Goal: Navigation & Orientation: Find specific page/section

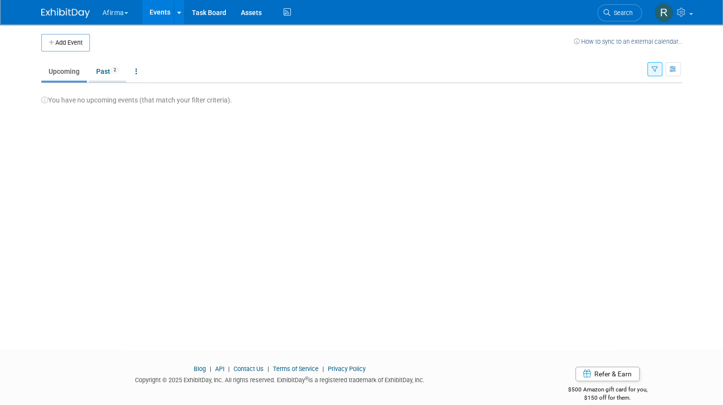
click at [100, 69] on link "Past 2" at bounding box center [107, 71] width 37 height 18
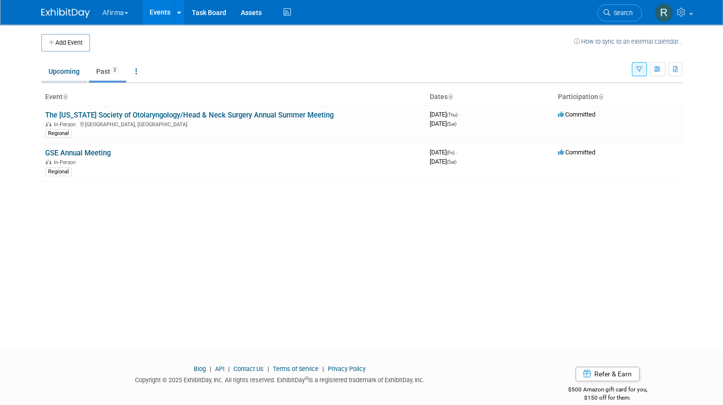
click at [55, 69] on link "Upcoming" at bounding box center [64, 71] width 46 height 18
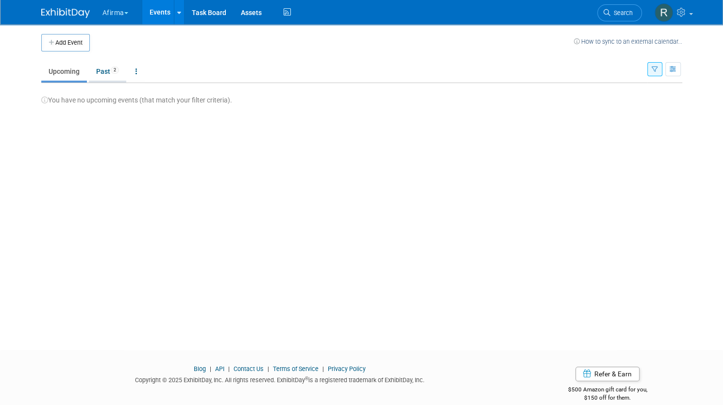
click at [103, 70] on link "Past 2" at bounding box center [107, 71] width 37 height 18
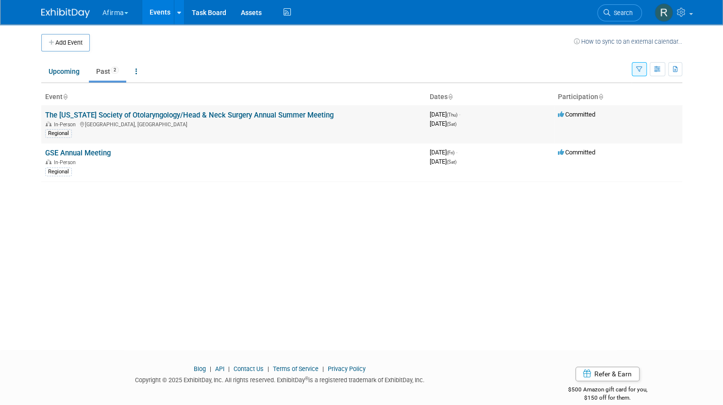
click at [108, 112] on link "The [US_STATE] Society of Otolaryngology/Head & Neck Surgery Annual Summer Meet…" at bounding box center [189, 115] width 288 height 9
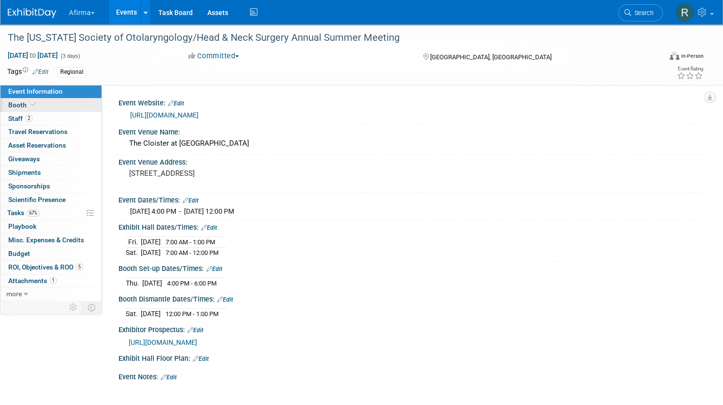
click at [38, 105] on span at bounding box center [33, 104] width 9 height 7
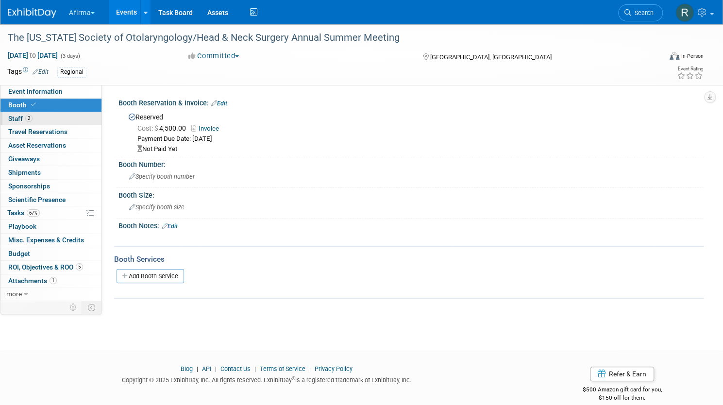
click at [33, 115] on span "Staff 2" at bounding box center [20, 119] width 24 height 8
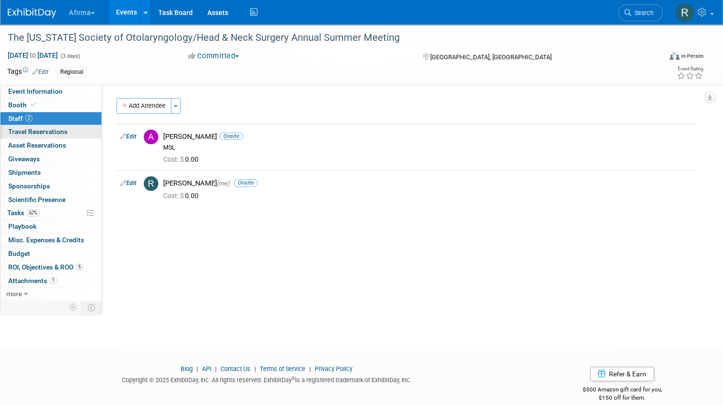
click at [67, 132] on span "Travel Reservations 0" at bounding box center [37, 132] width 59 height 8
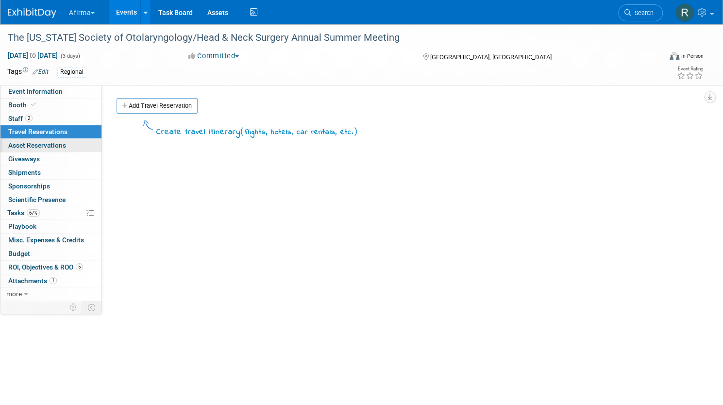
click at [66, 144] on span "Asset Reservations 0" at bounding box center [37, 145] width 58 height 8
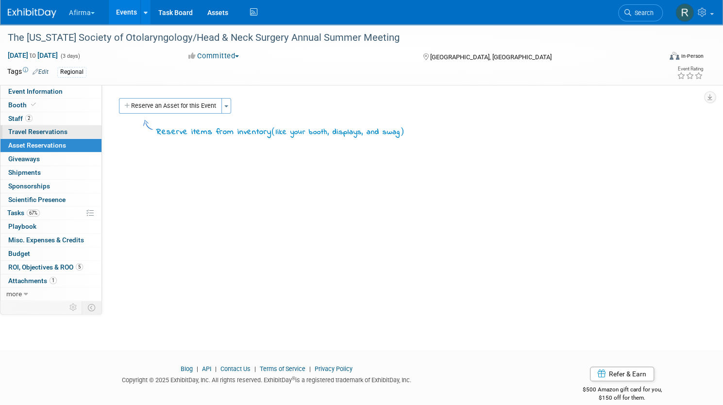
click at [67, 134] on span "Travel Reservations 0" at bounding box center [37, 132] width 59 height 8
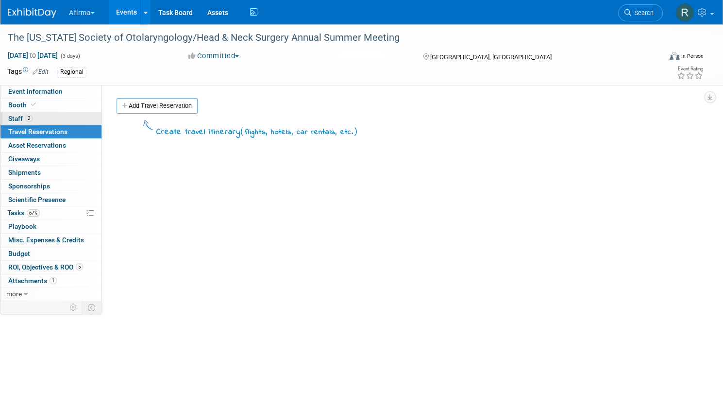
click at [33, 115] on span "Staff 2" at bounding box center [20, 119] width 24 height 8
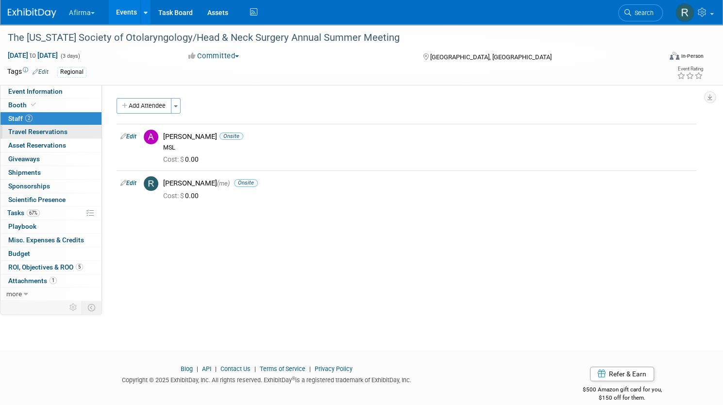
click at [67, 132] on span "Travel Reservations 0" at bounding box center [37, 132] width 59 height 8
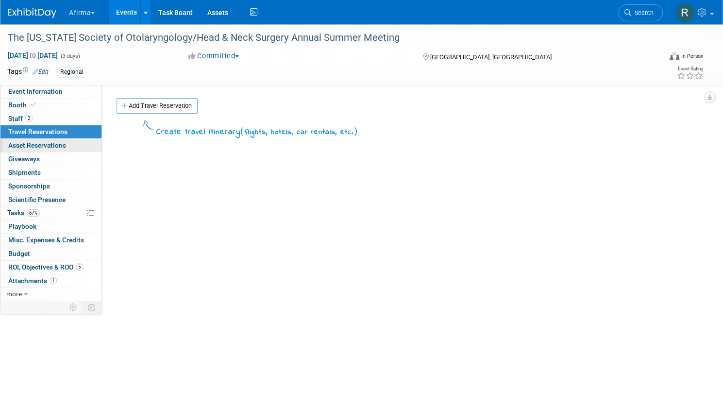
click at [69, 149] on link "0 Asset Reservations 0" at bounding box center [50, 145] width 101 height 13
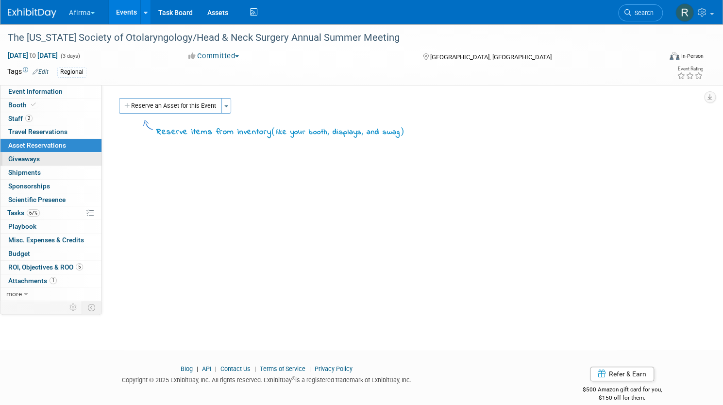
click at [40, 155] on span "Giveaways 0" at bounding box center [24, 159] width 32 height 8
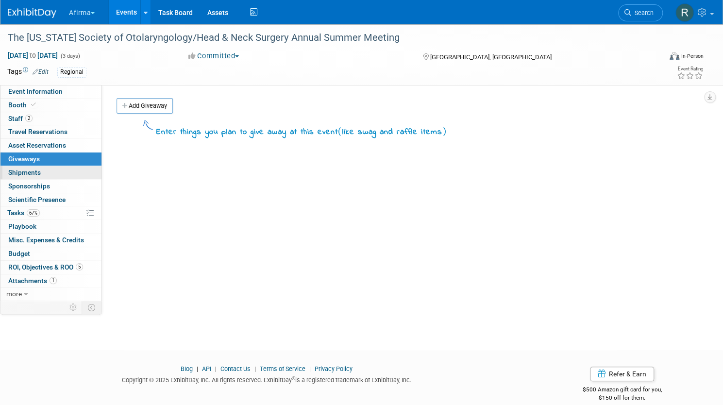
click at [41, 175] on span "Shipments 0" at bounding box center [24, 172] width 33 height 8
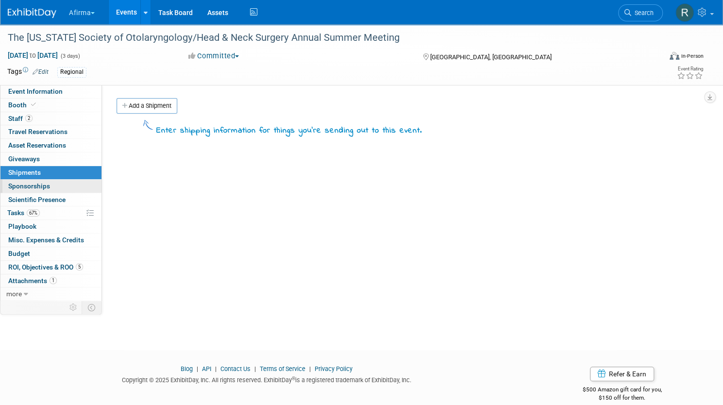
click at [50, 184] on span "Sponsorships 0" at bounding box center [29, 186] width 42 height 8
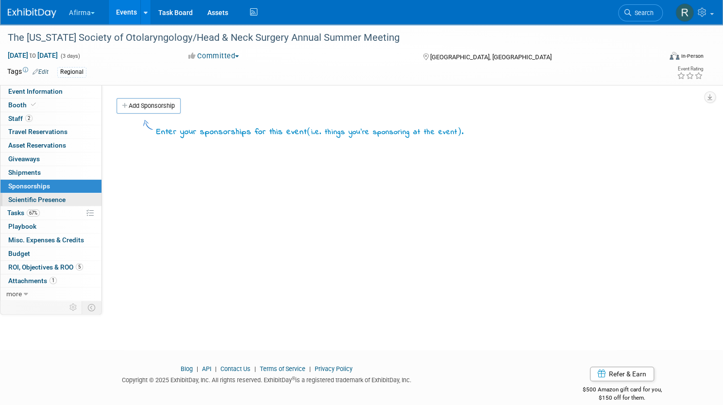
click at [66, 196] on span "Scientific Presence" at bounding box center [36, 200] width 57 height 8
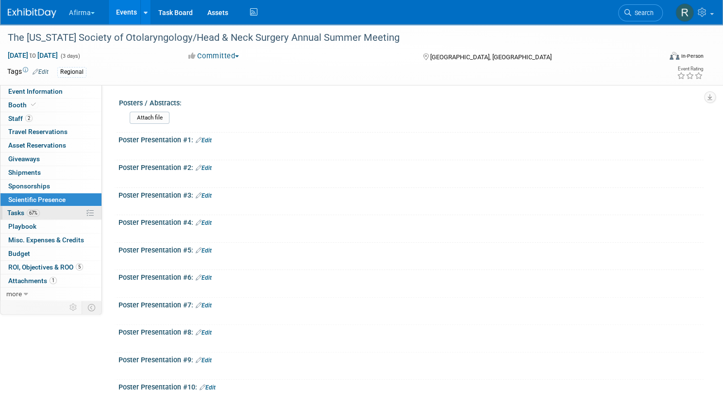
click at [67, 206] on link "67% Tasks 67%" at bounding box center [50, 212] width 101 height 13
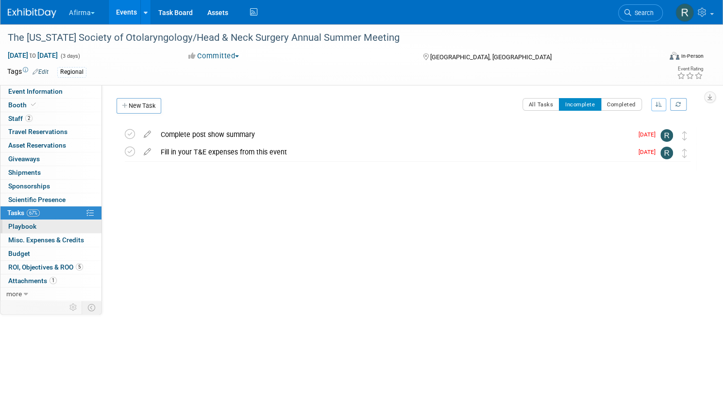
click at [70, 225] on link "0 Playbook 0" at bounding box center [50, 226] width 101 height 13
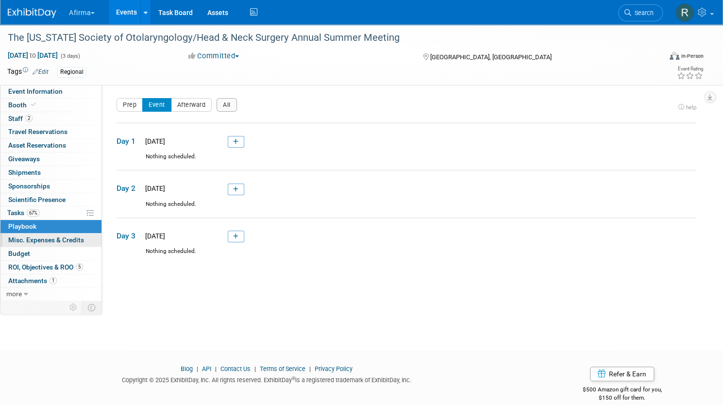
click at [75, 240] on span "Misc. Expenses & Credits 0" at bounding box center [46, 240] width 76 height 8
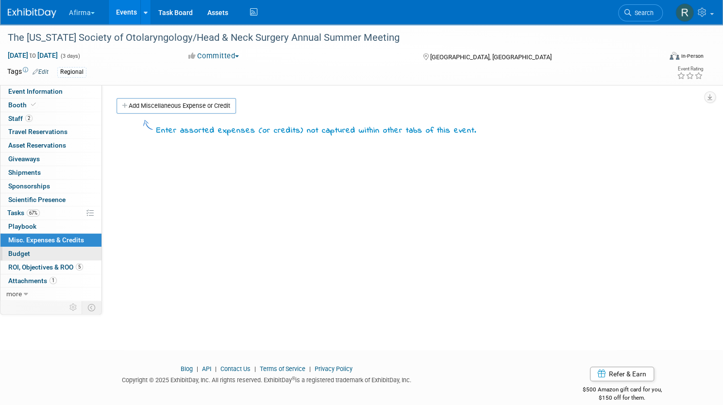
click at [30, 250] on span "Budget" at bounding box center [19, 254] width 22 height 8
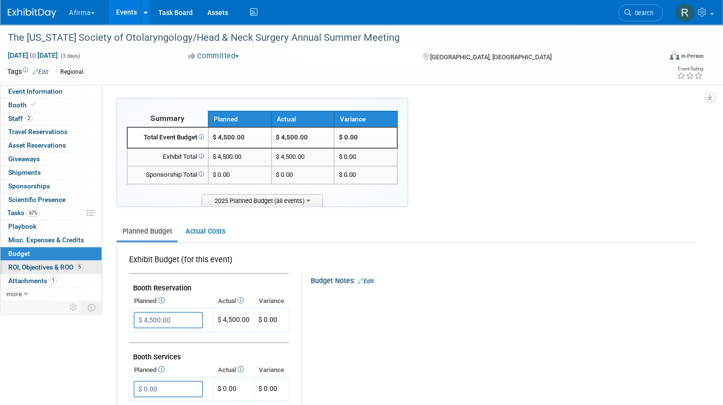
click at [71, 265] on span "ROI, Objectives & ROO 5" at bounding box center [45, 267] width 75 height 8
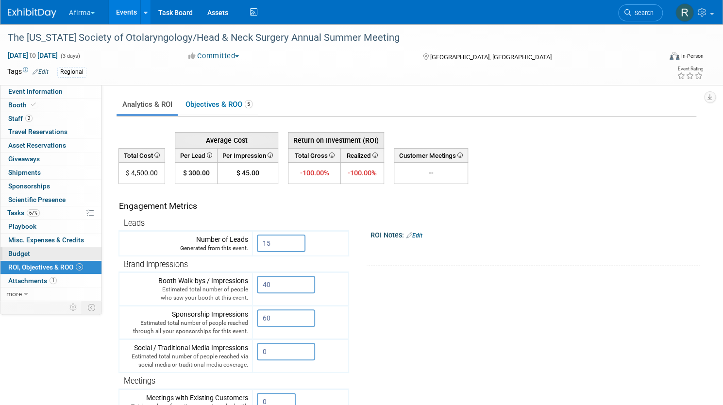
click at [71, 252] on link "Budget" at bounding box center [50, 253] width 101 height 13
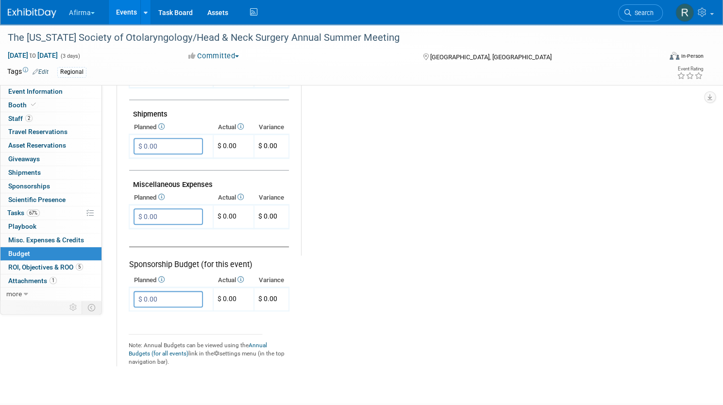
scroll to position [585, 0]
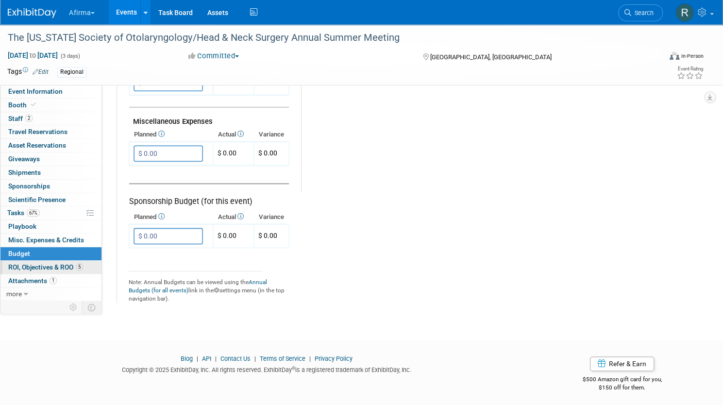
click at [51, 261] on link "5 ROI, Objectives & ROO 5" at bounding box center [50, 267] width 101 height 13
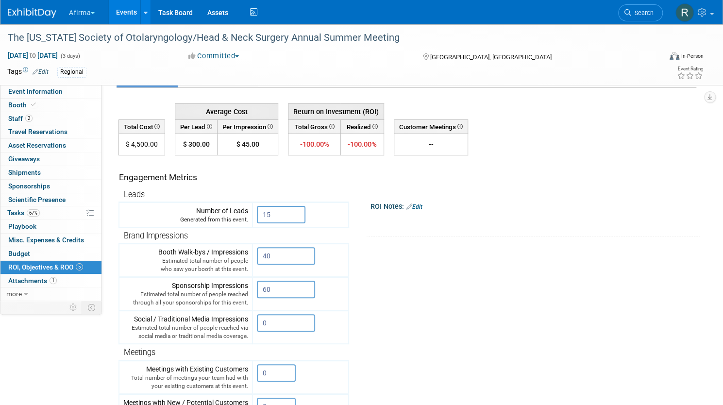
scroll to position [0, 0]
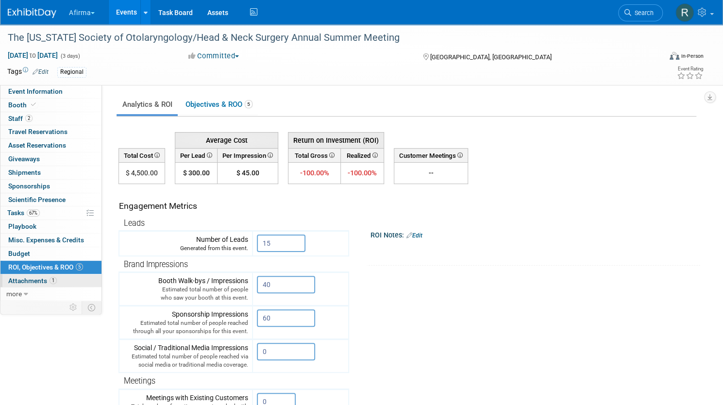
click at [57, 277] on span "Attachments 1" at bounding box center [32, 281] width 49 height 8
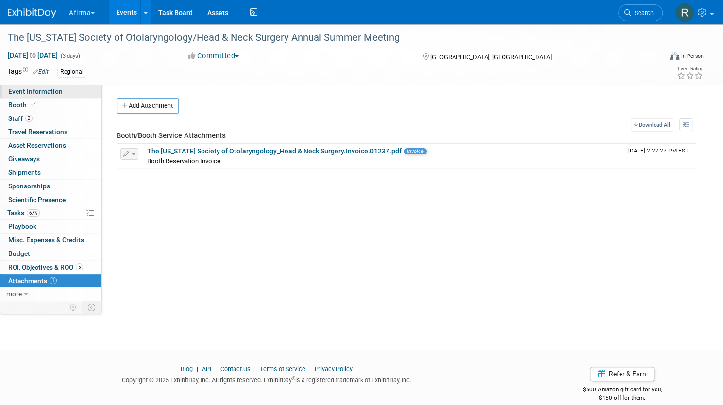
click at [56, 89] on span "Event Information" at bounding box center [35, 91] width 54 height 8
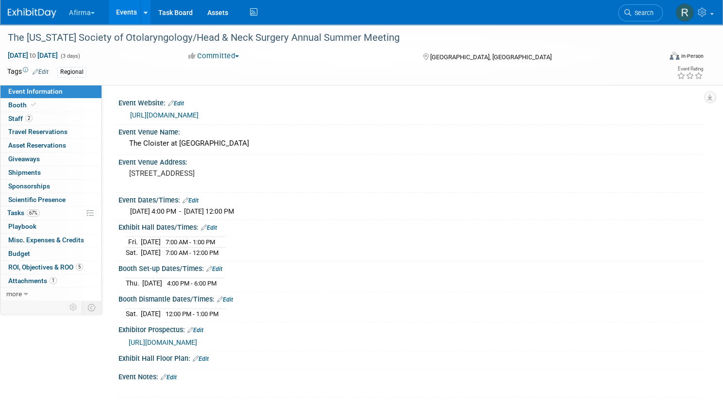
click at [107, 14] on button "Afirma" at bounding box center [87, 10] width 39 height 21
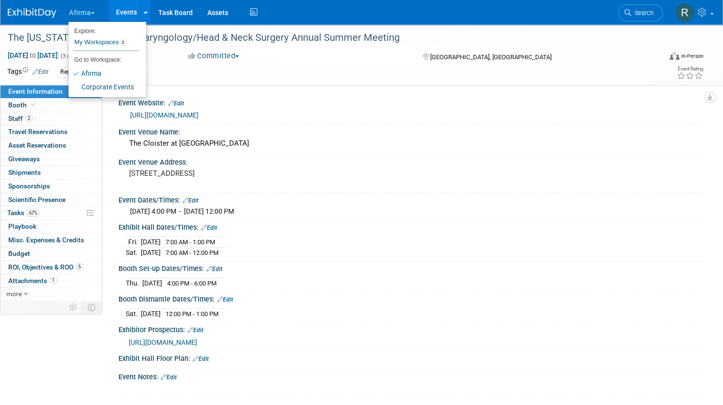
click at [144, 11] on link "Events" at bounding box center [126, 12] width 35 height 24
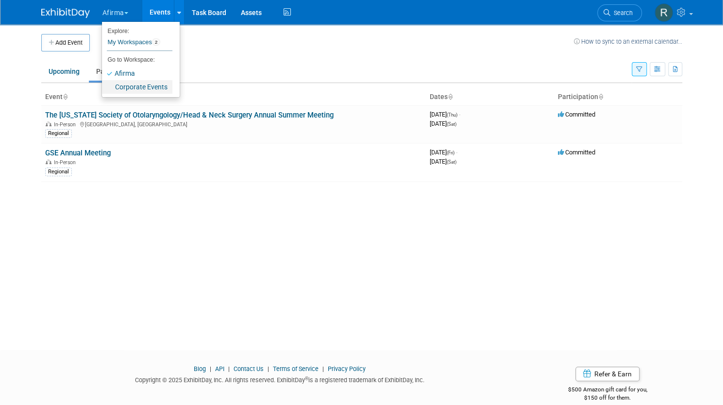
click at [136, 84] on link "Corporate Events" at bounding box center [137, 87] width 70 height 14
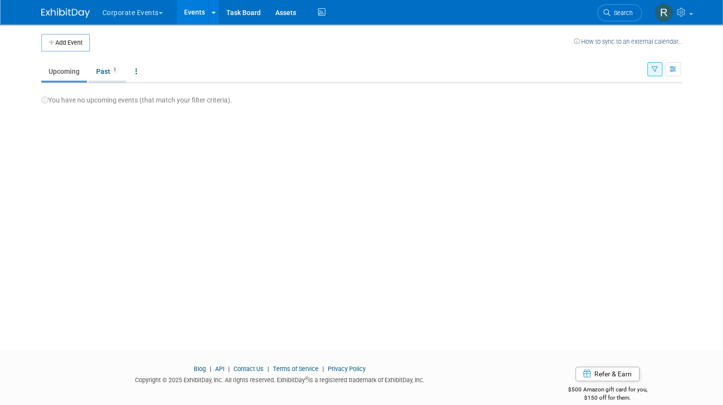
click at [93, 73] on link "Past 1" at bounding box center [107, 71] width 37 height 18
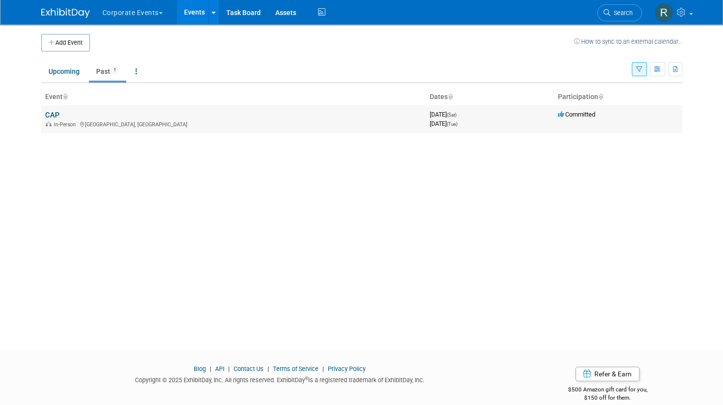
click at [71, 117] on td "CAP In-Person [GEOGRAPHIC_DATA], [GEOGRAPHIC_DATA]" at bounding box center [233, 119] width 384 height 28
click at [46, 120] on div "In-Person [GEOGRAPHIC_DATA], [GEOGRAPHIC_DATA]" at bounding box center [233, 124] width 377 height 8
click at [50, 113] on link "CAP" at bounding box center [52, 115] width 15 height 9
